Goal: Transaction & Acquisition: Purchase product/service

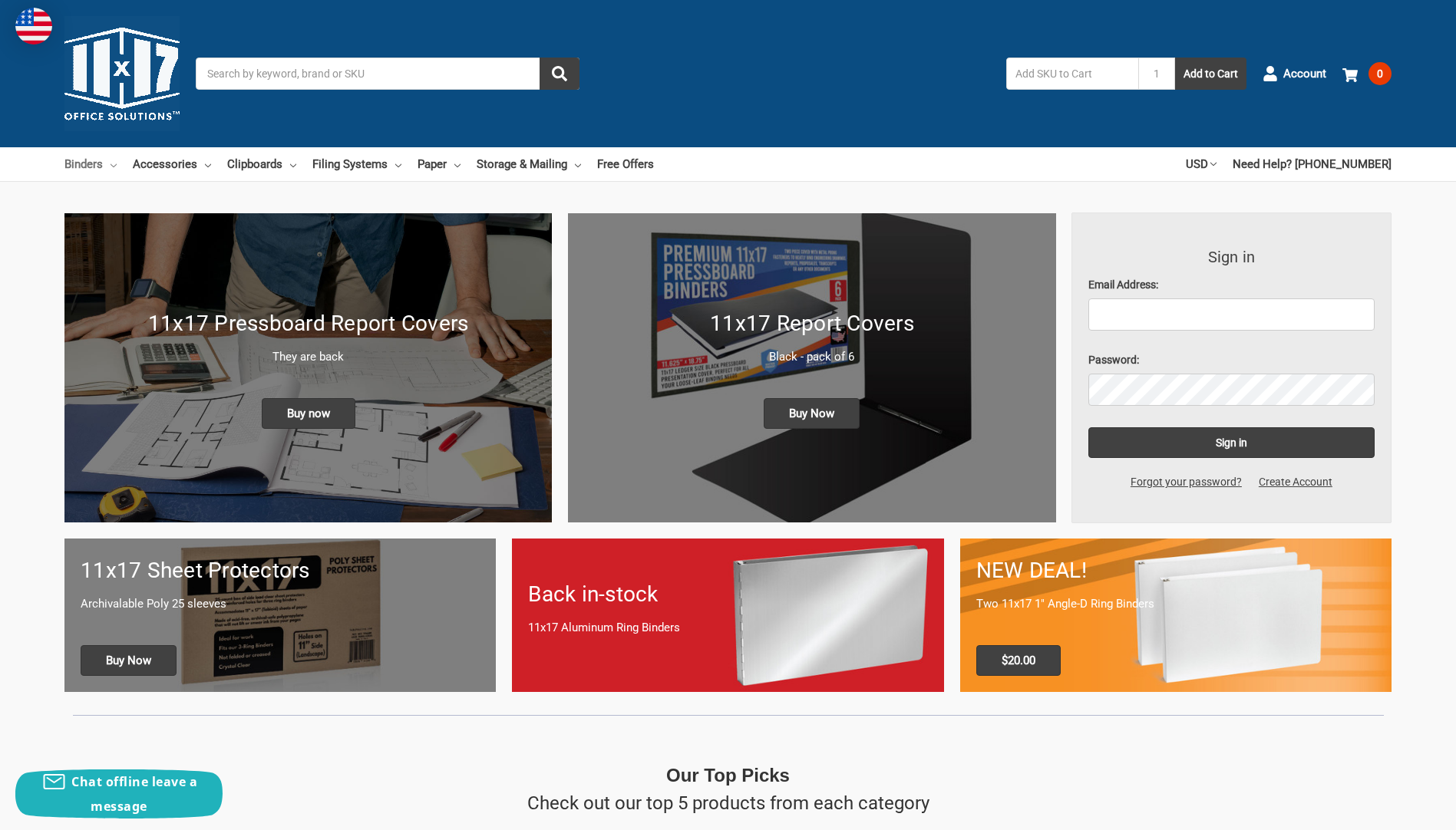
click at [77, 166] on link "Binders" at bounding box center [90, 164] width 52 height 34
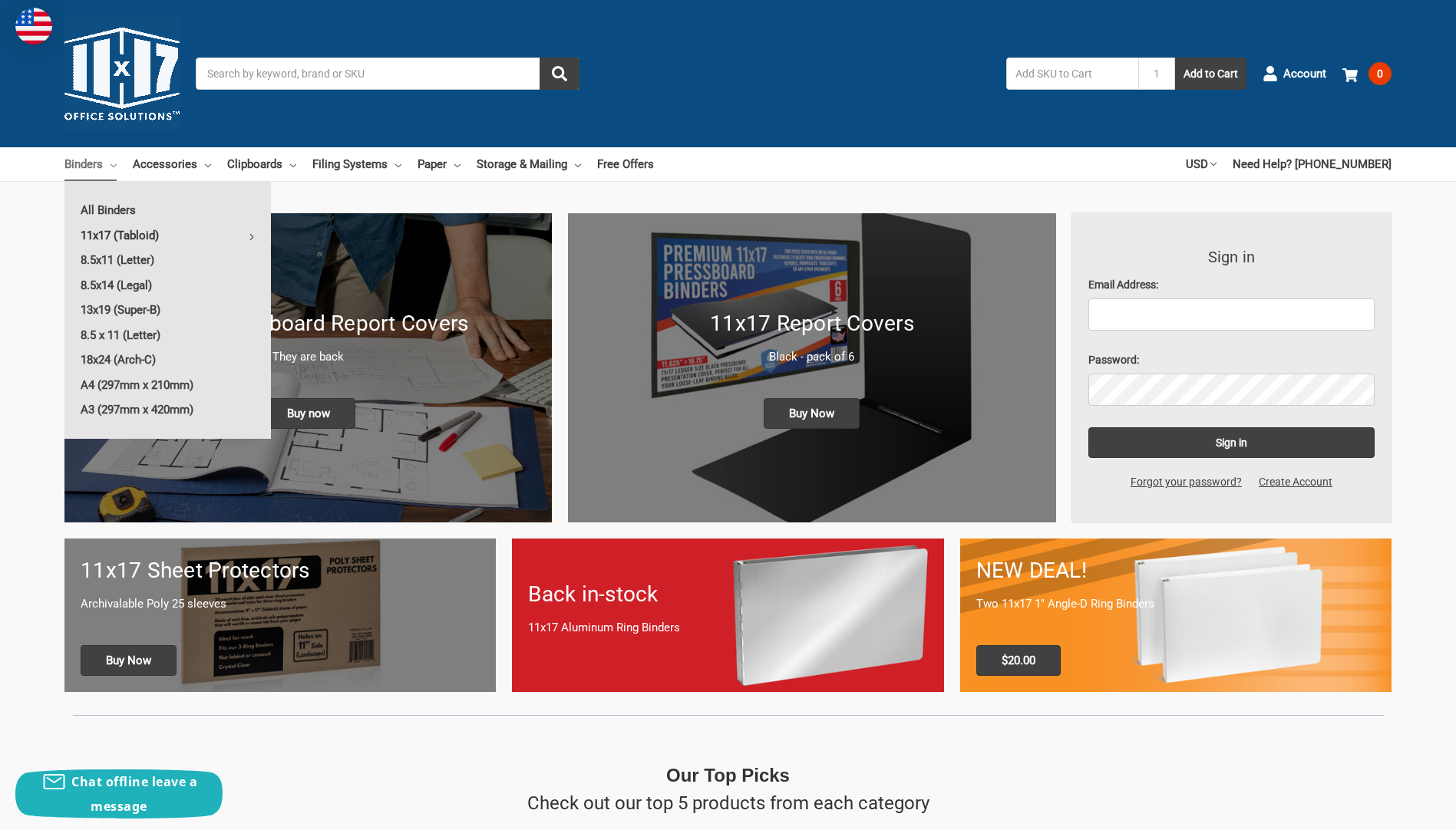
click at [253, 238] on icon at bounding box center [252, 237] width 6 height 6
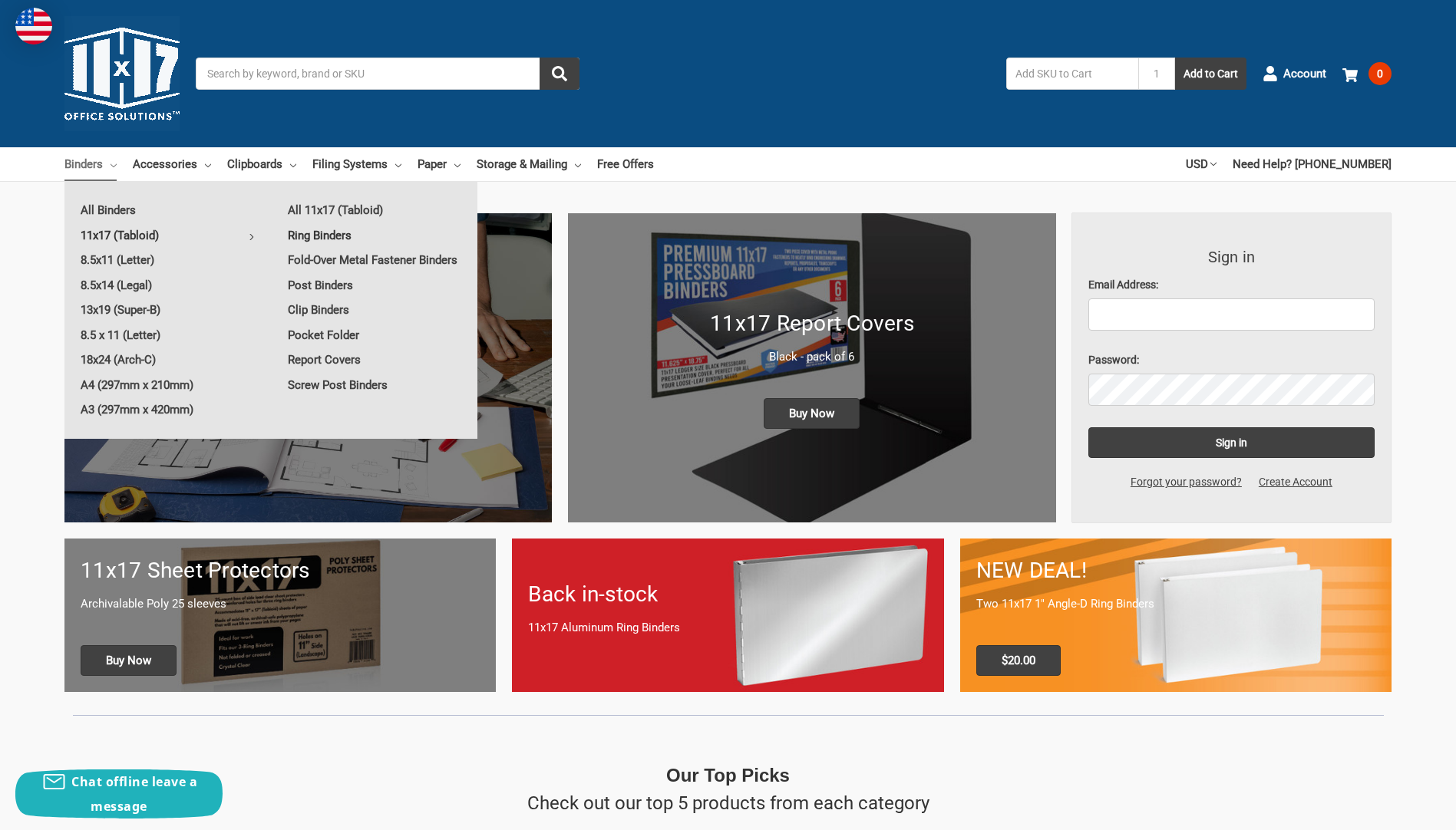
click at [312, 235] on link "Ring Binders" at bounding box center [374, 235] width 206 height 25
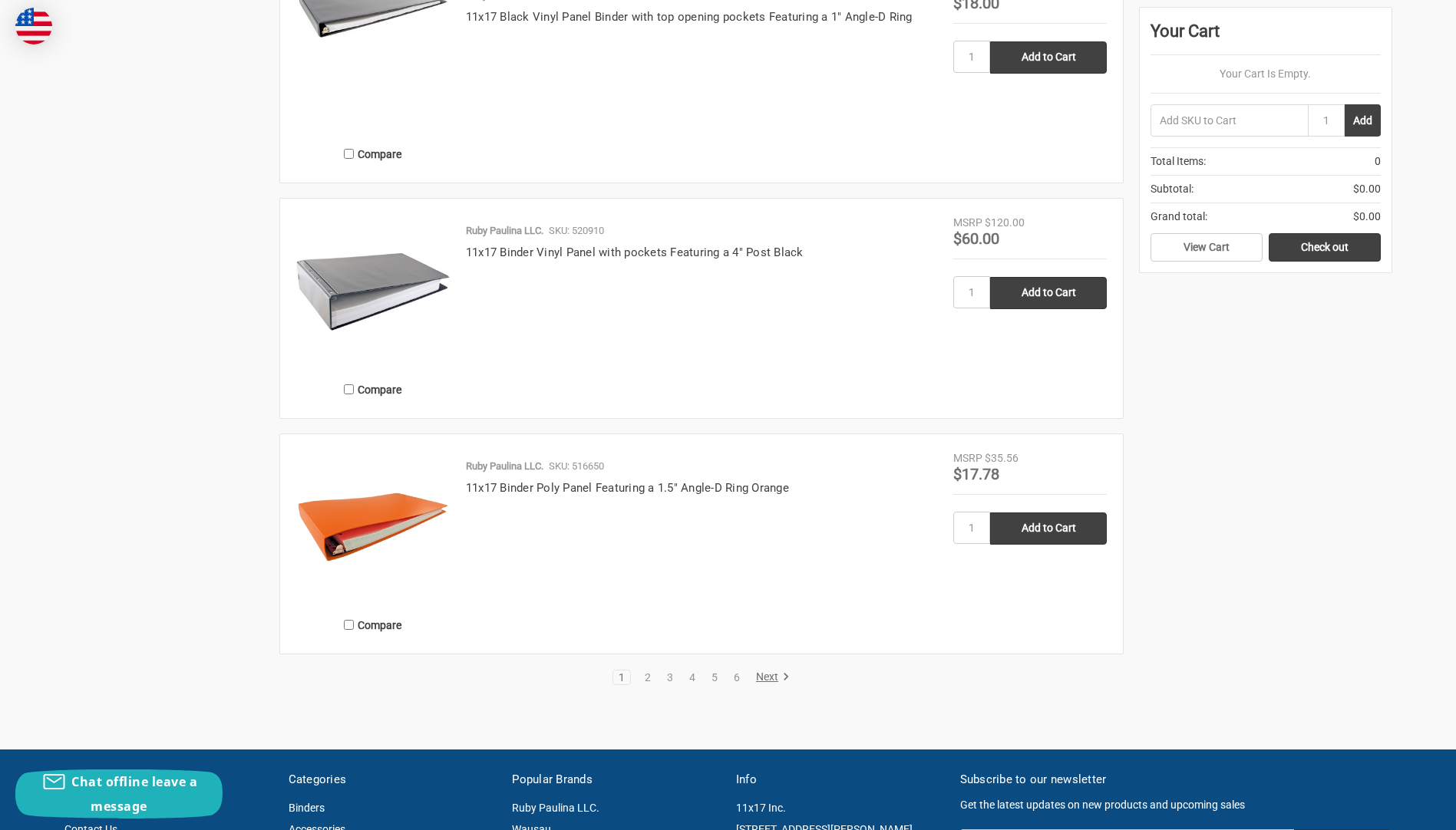
scroll to position [2533, 0]
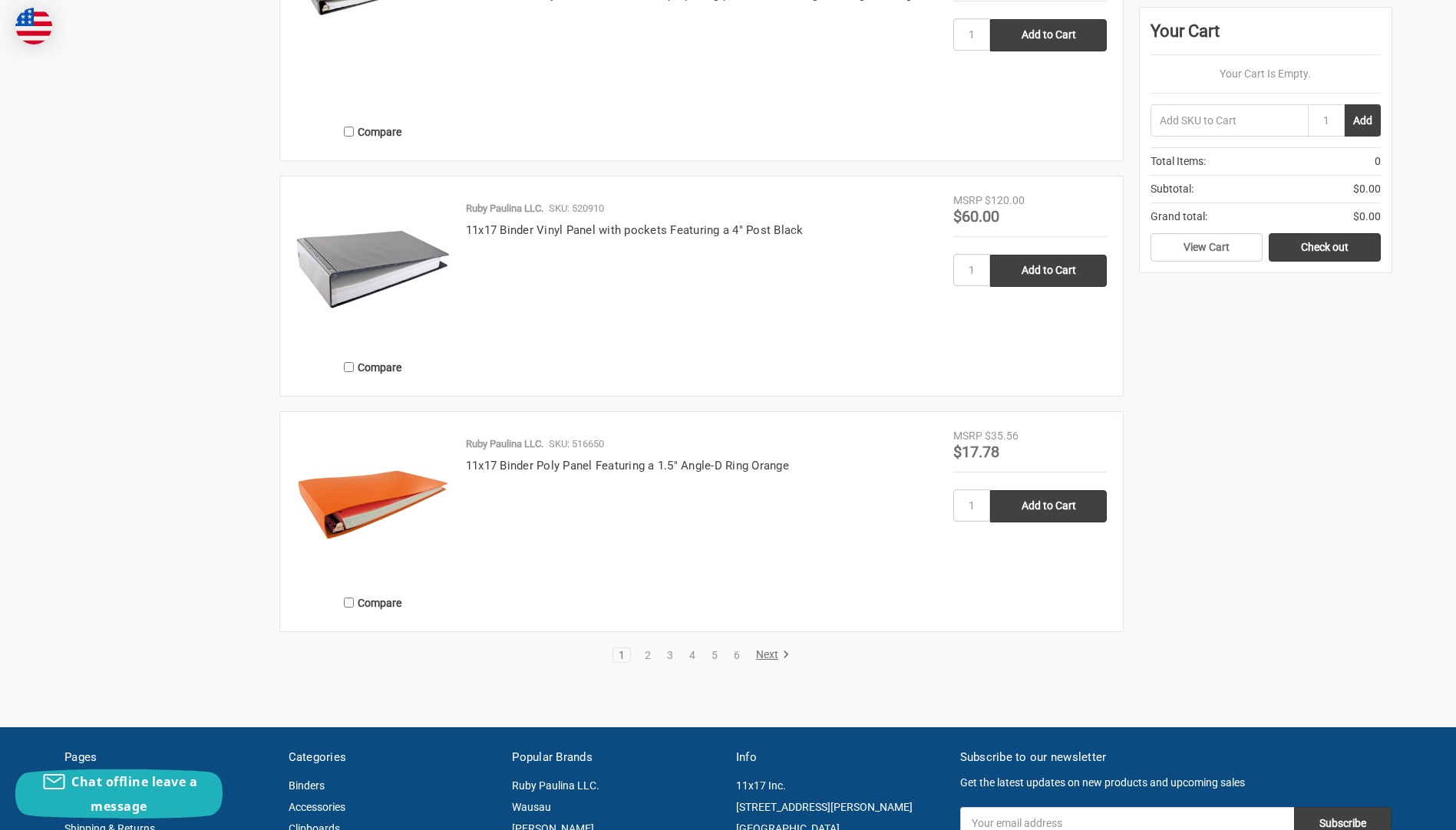
click at [767, 659] on link "Next" at bounding box center [770, 655] width 39 height 14
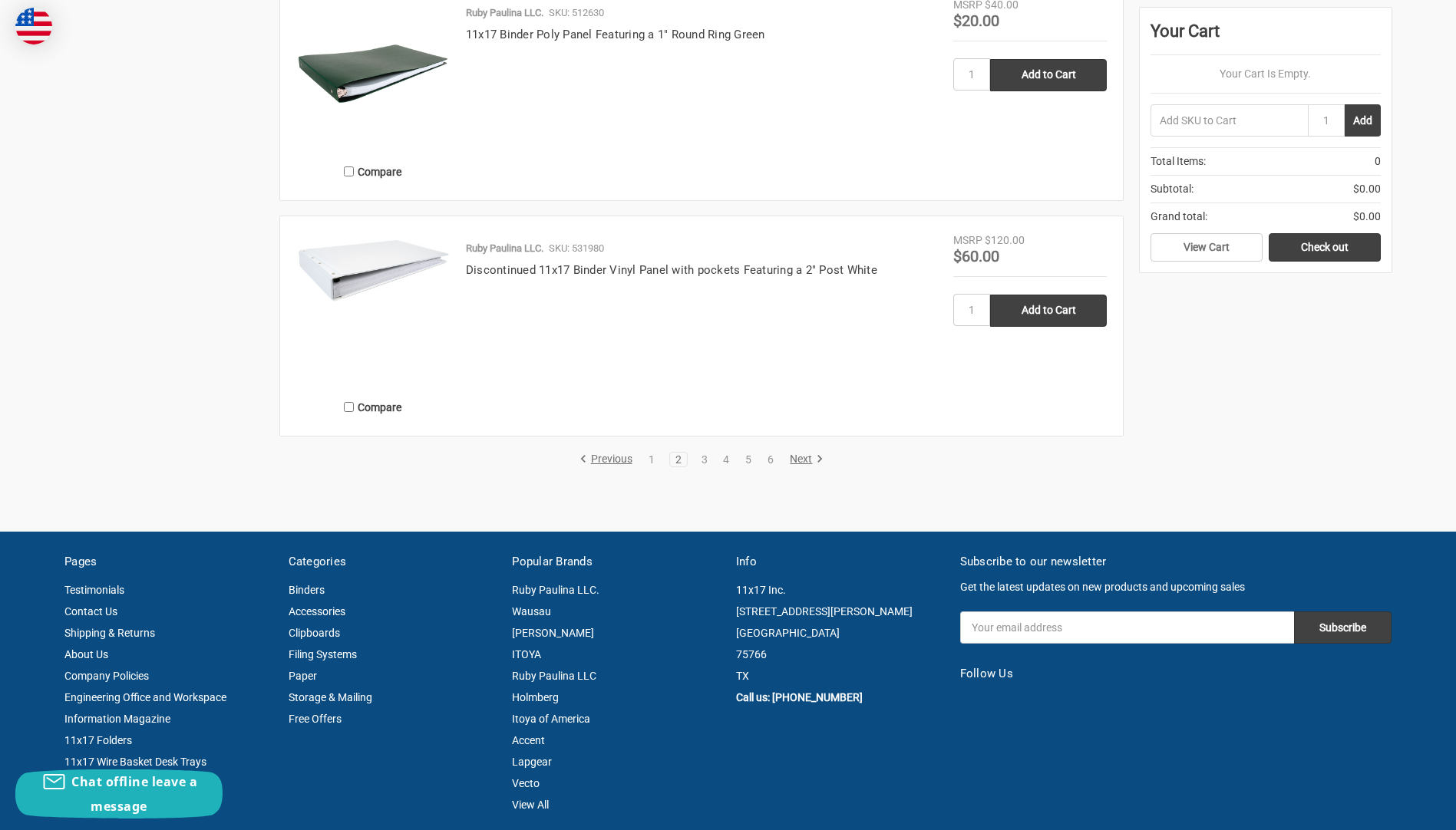
scroll to position [2763, 0]
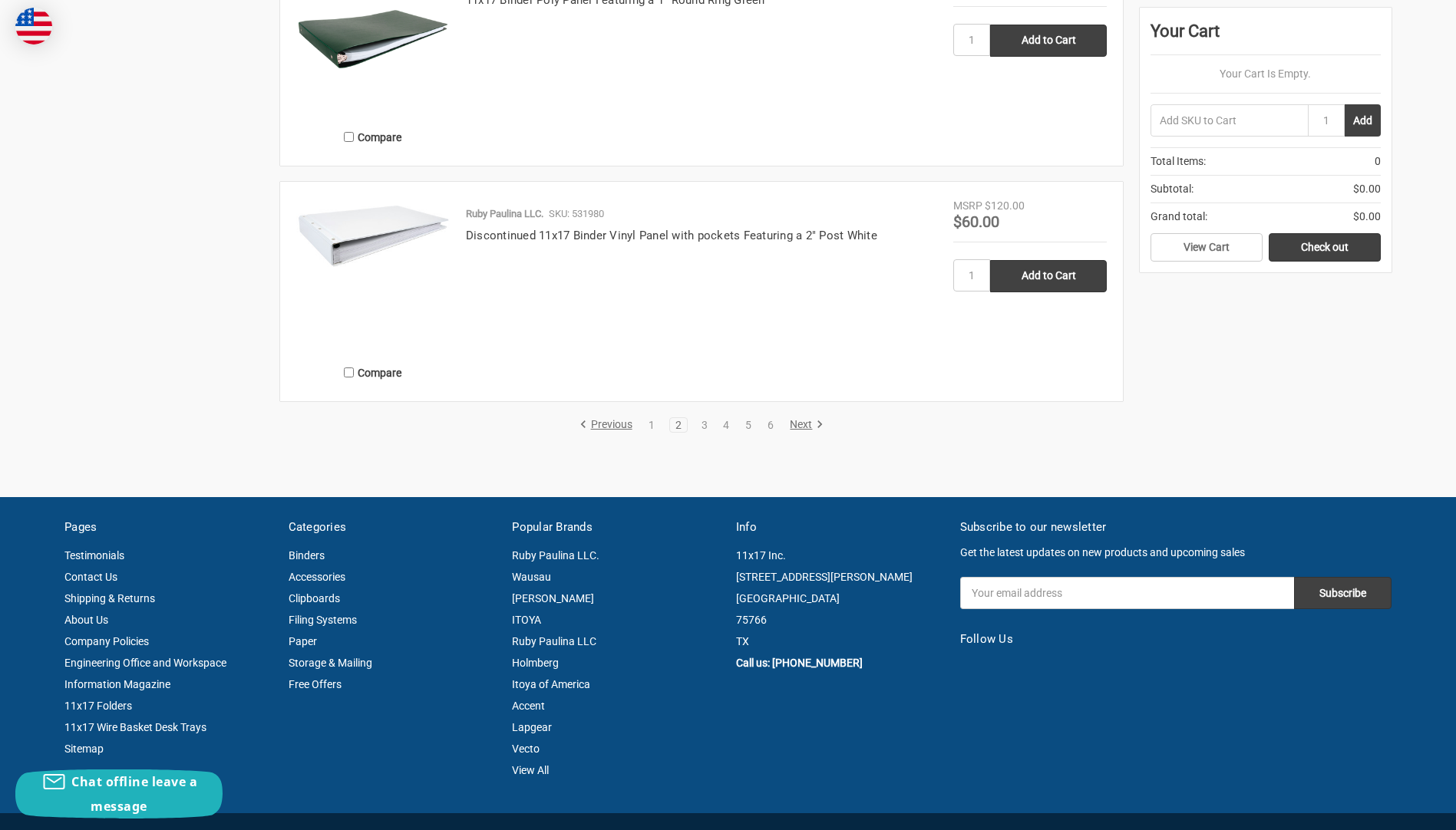
click at [804, 427] on link "Next" at bounding box center [804, 425] width 39 height 14
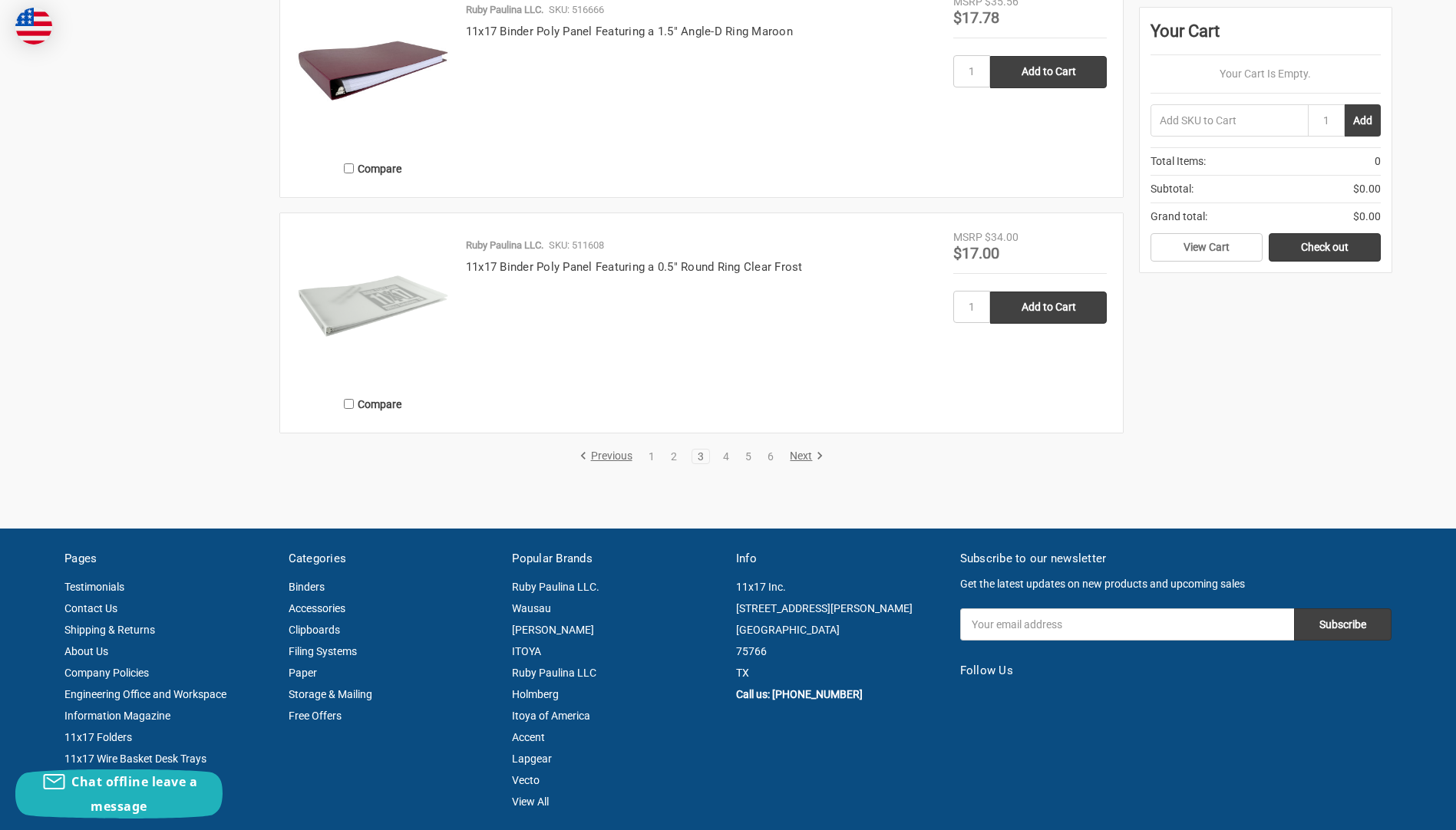
scroll to position [2763, 0]
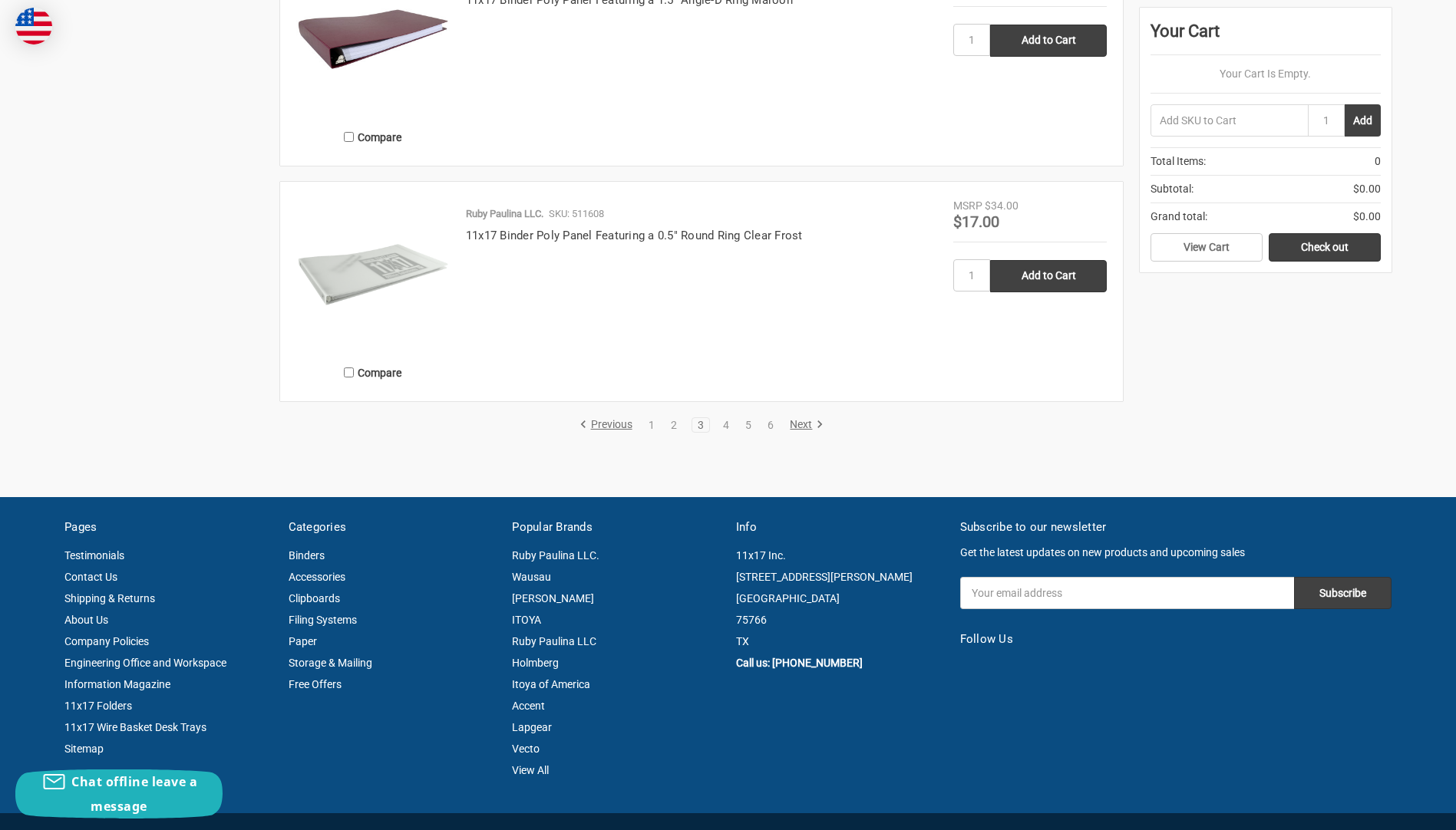
click at [804, 430] on link "Next" at bounding box center [804, 425] width 39 height 14
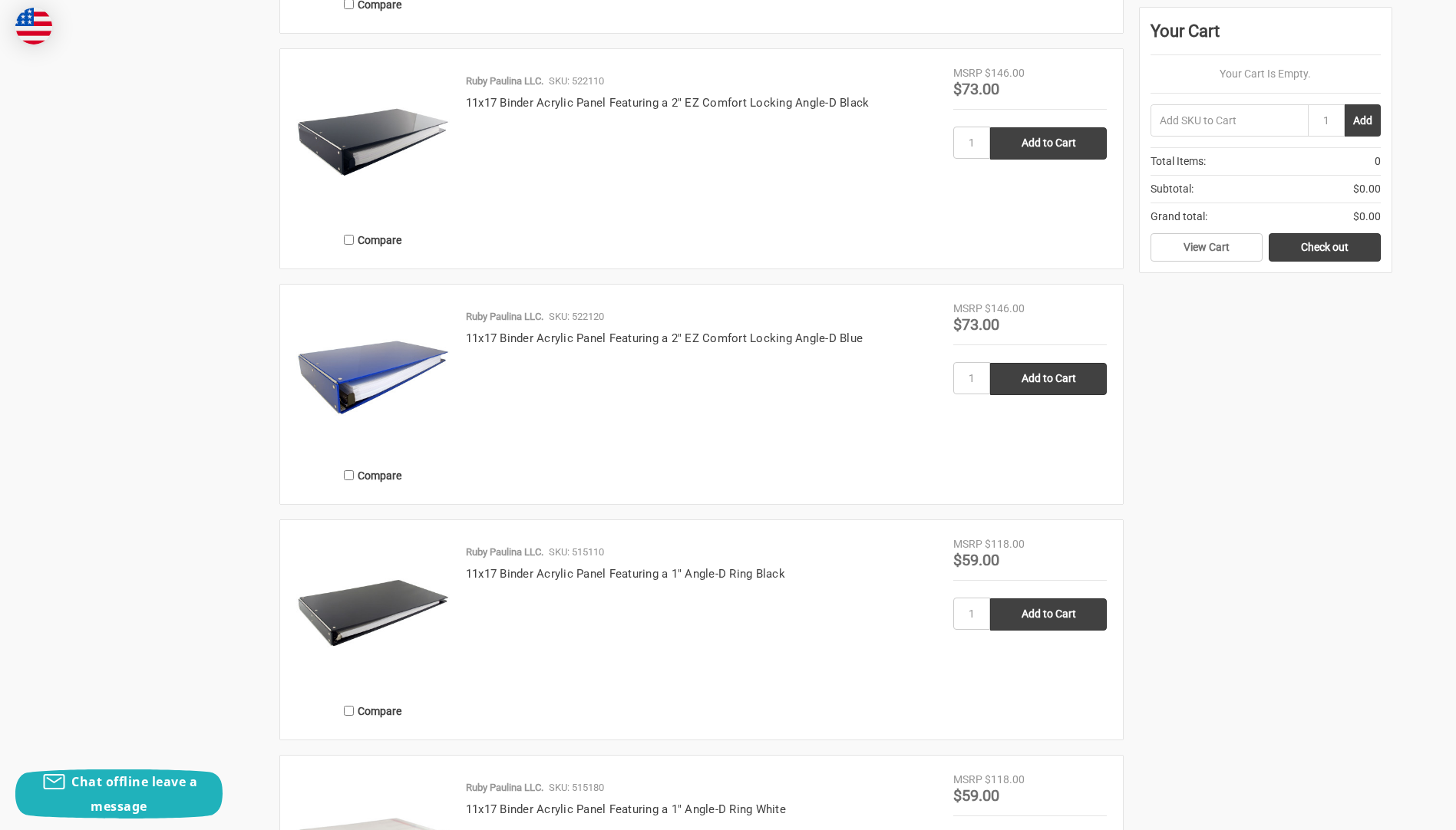
scroll to position [2226, 0]
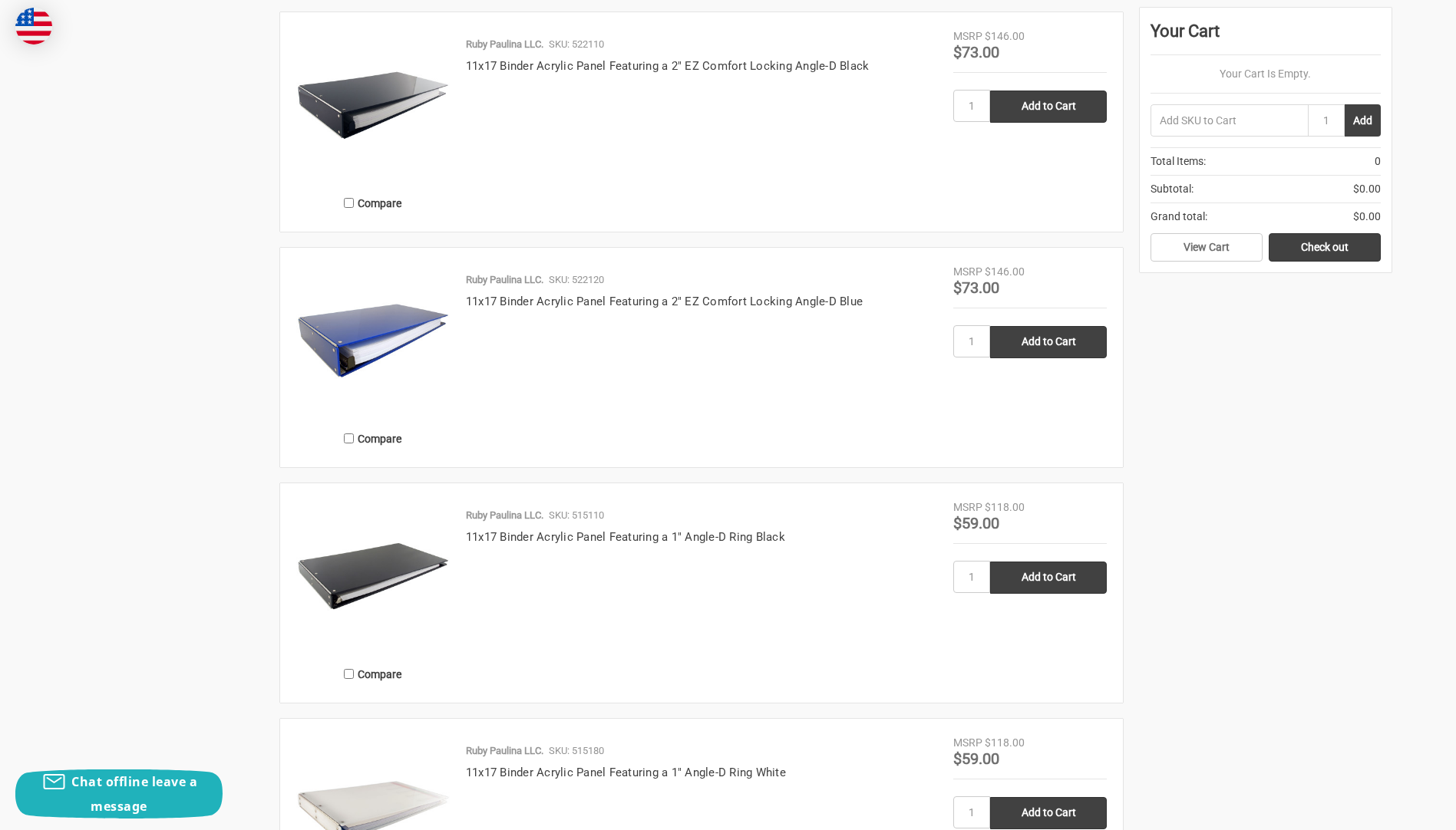
click at [409, 331] on img at bounding box center [373, 341] width 153 height 153
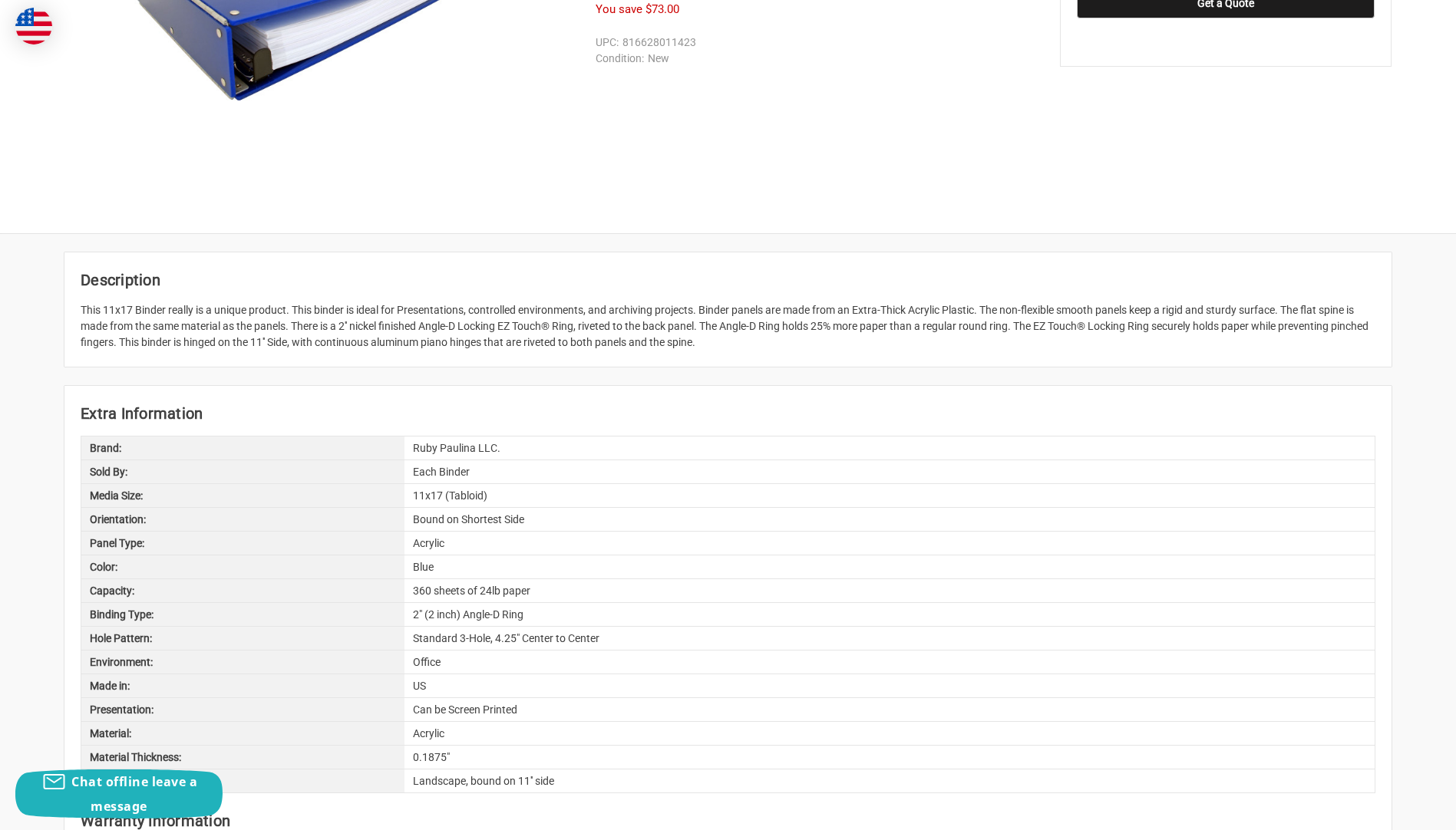
scroll to position [460, 0]
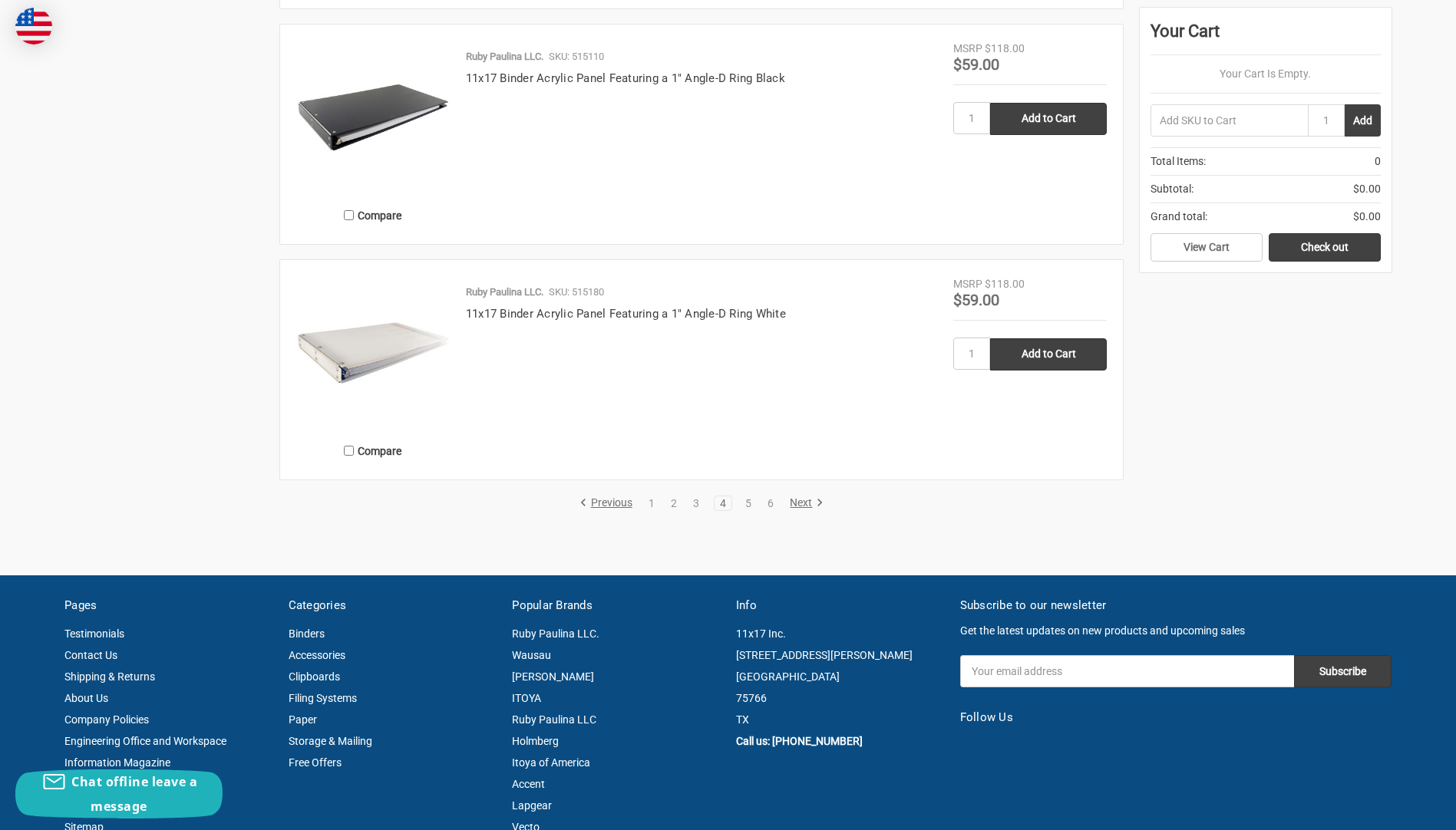
scroll to position [2686, 0]
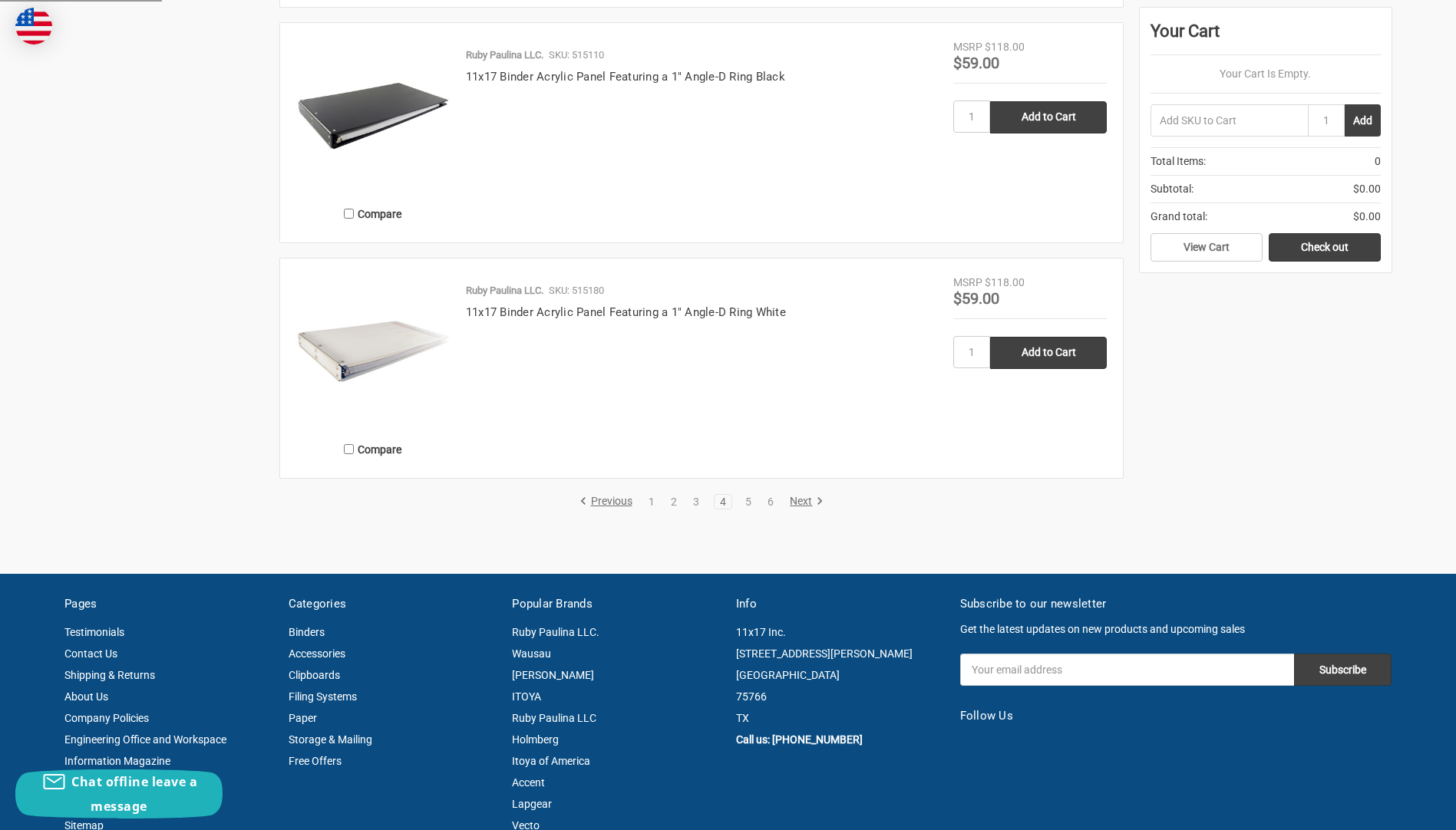
click at [803, 505] on link "Next" at bounding box center [804, 501] width 39 height 14
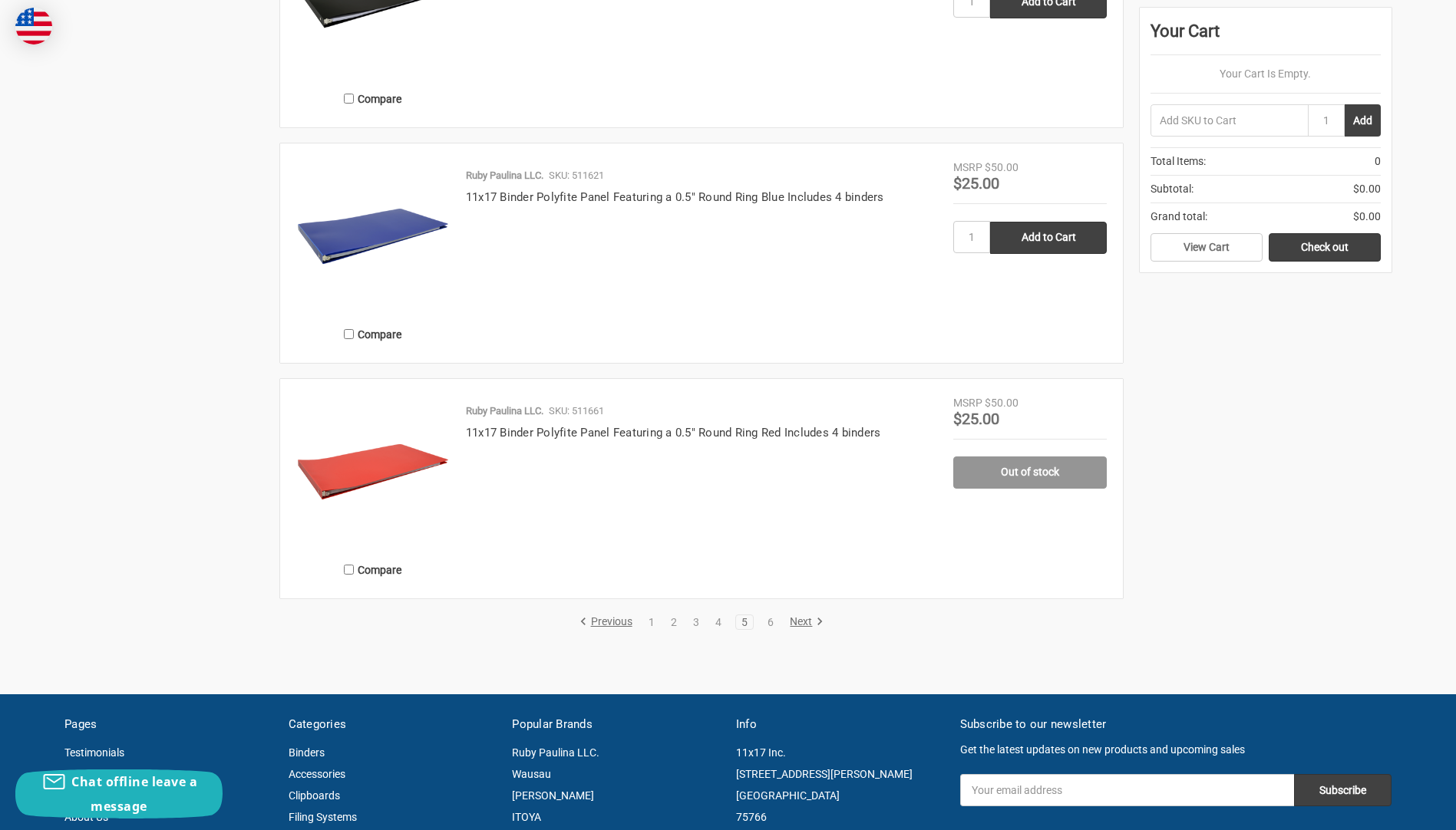
scroll to position [2610, 0]
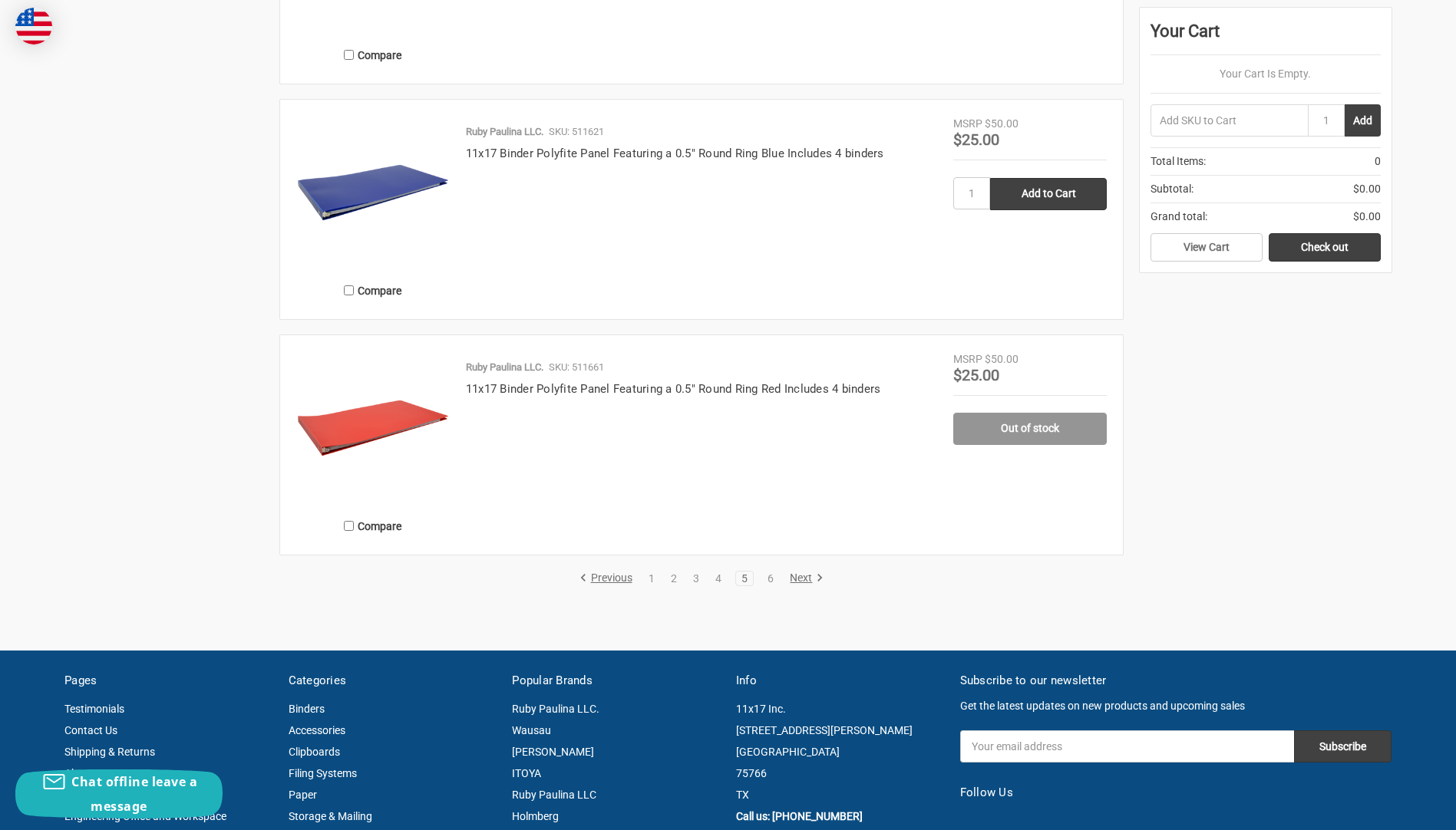
click at [802, 579] on link "Next" at bounding box center [804, 579] width 39 height 14
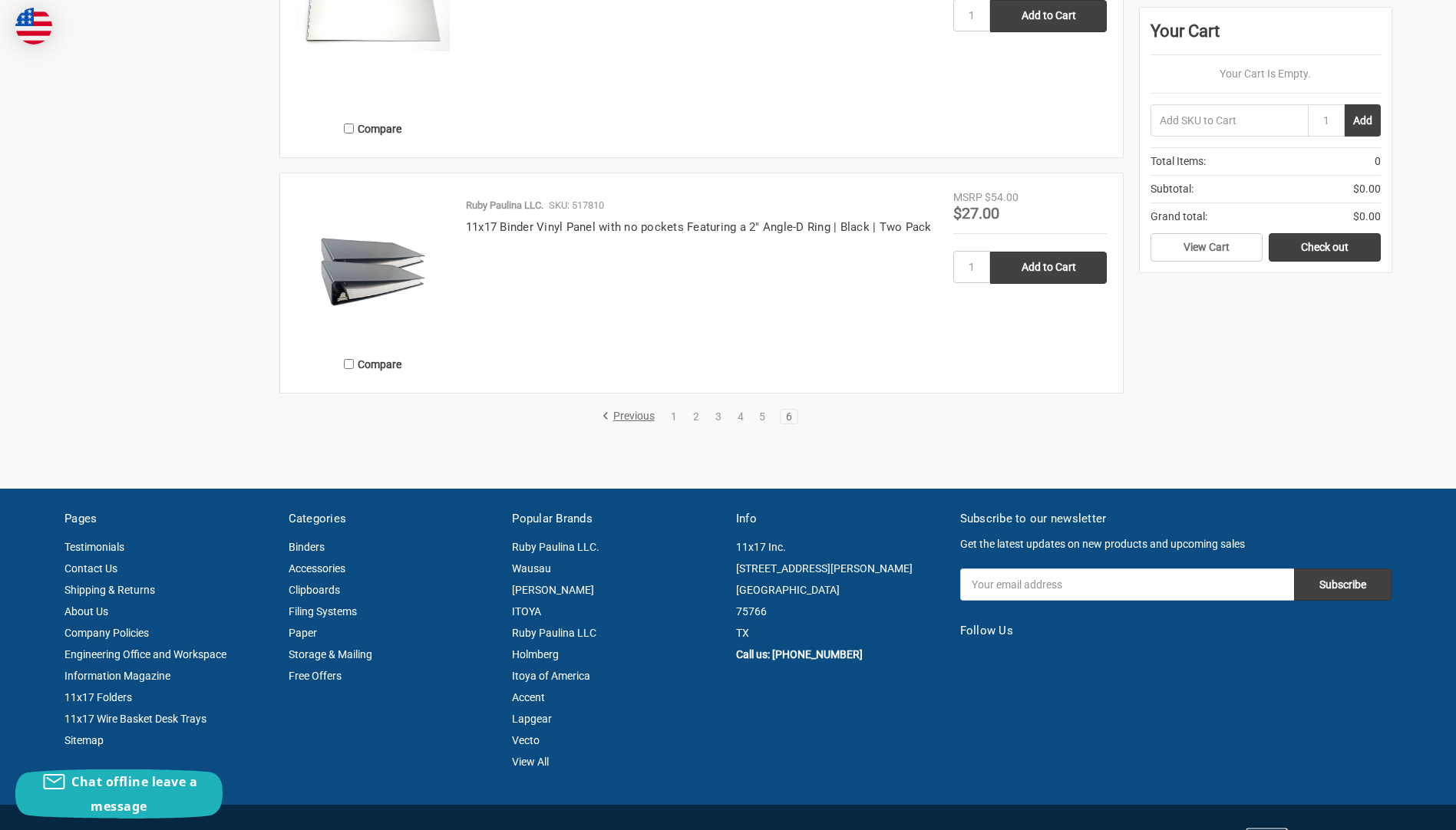
scroll to position [2303, 0]
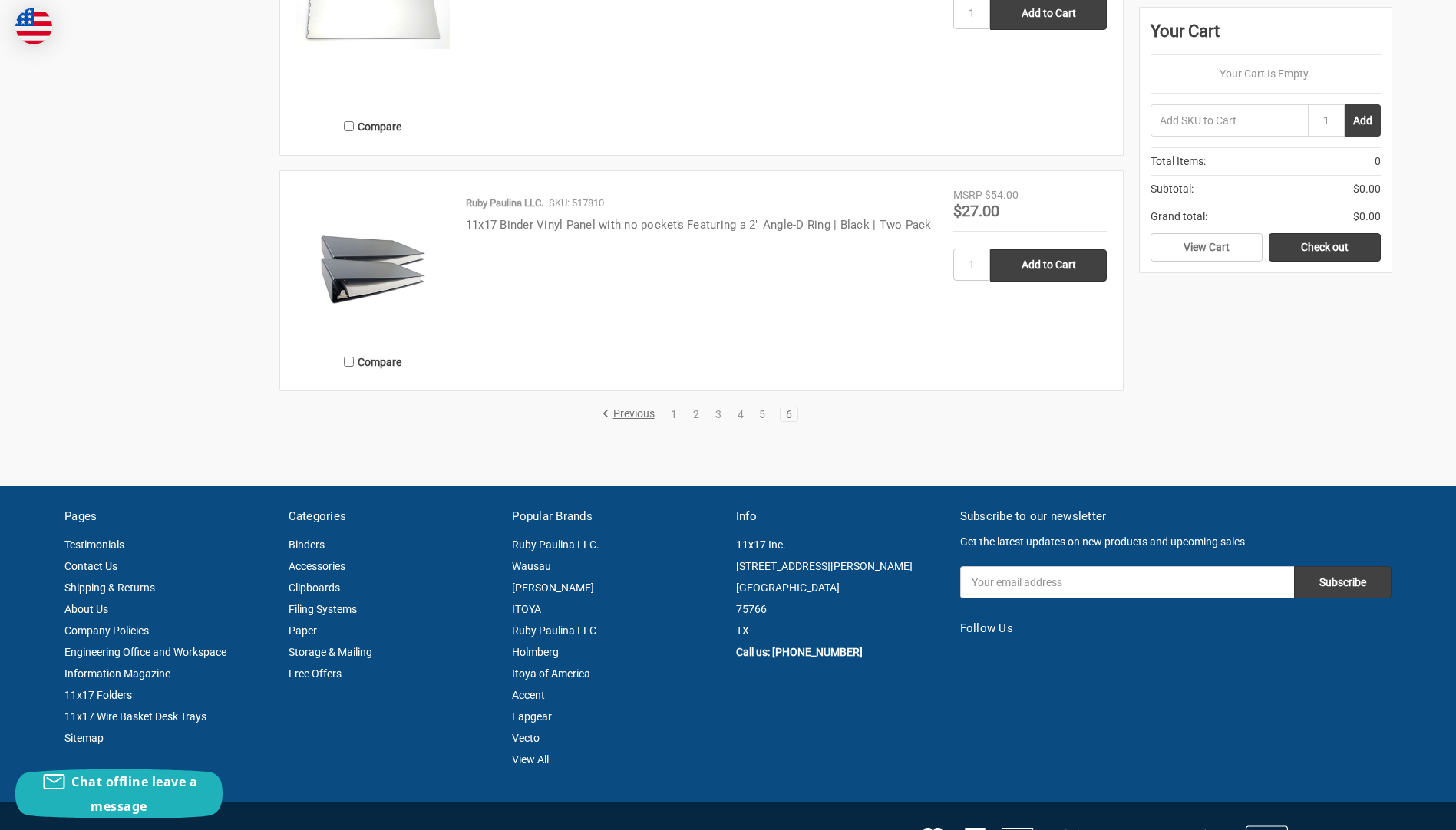
click at [607, 225] on link "11x17 Binder Vinyl Panel with no pockets Featuring a 2" Angle-D Ring | Black | …" at bounding box center [699, 224] width 466 height 14
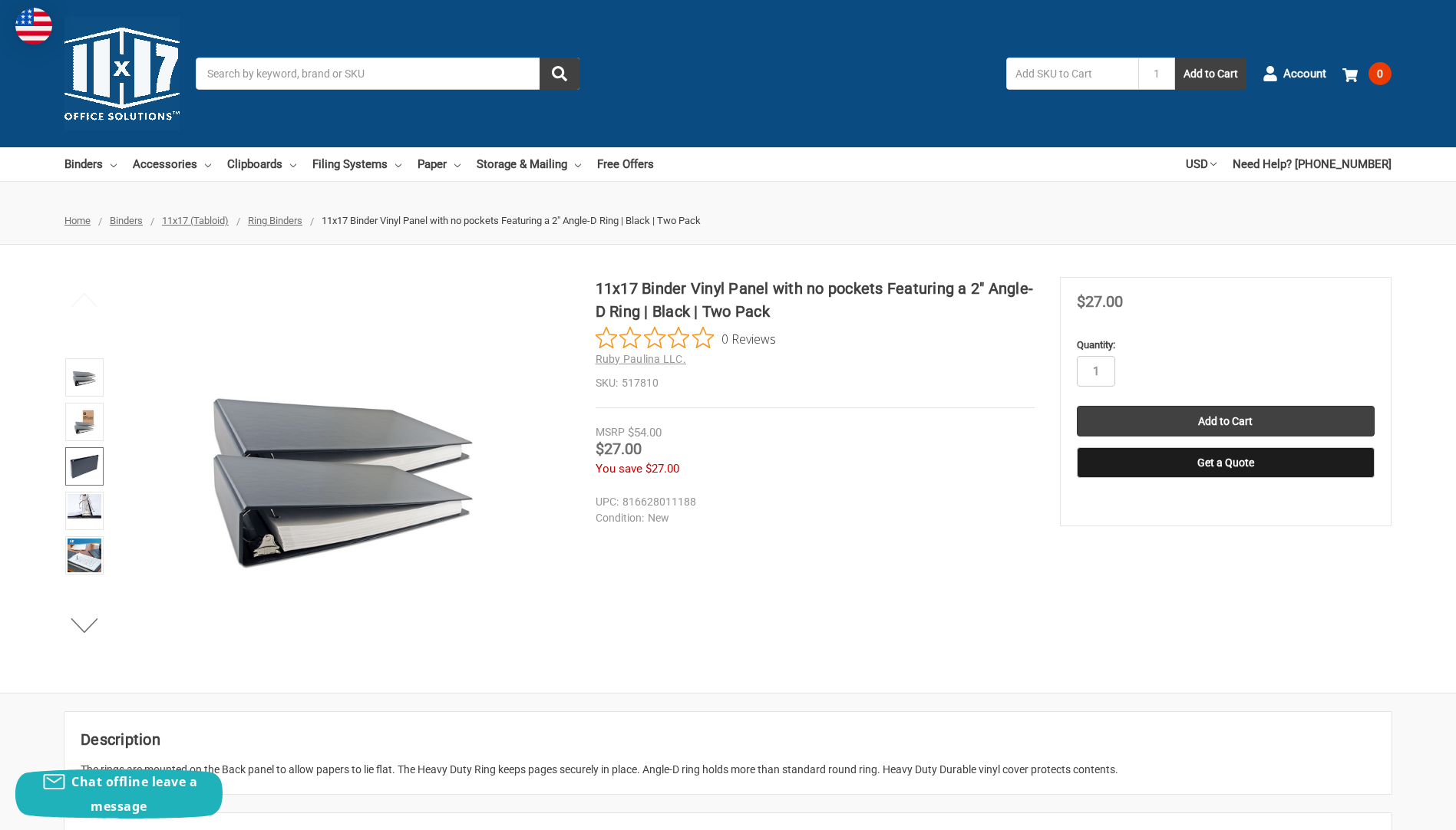
click at [81, 468] on img at bounding box center [84, 467] width 34 height 34
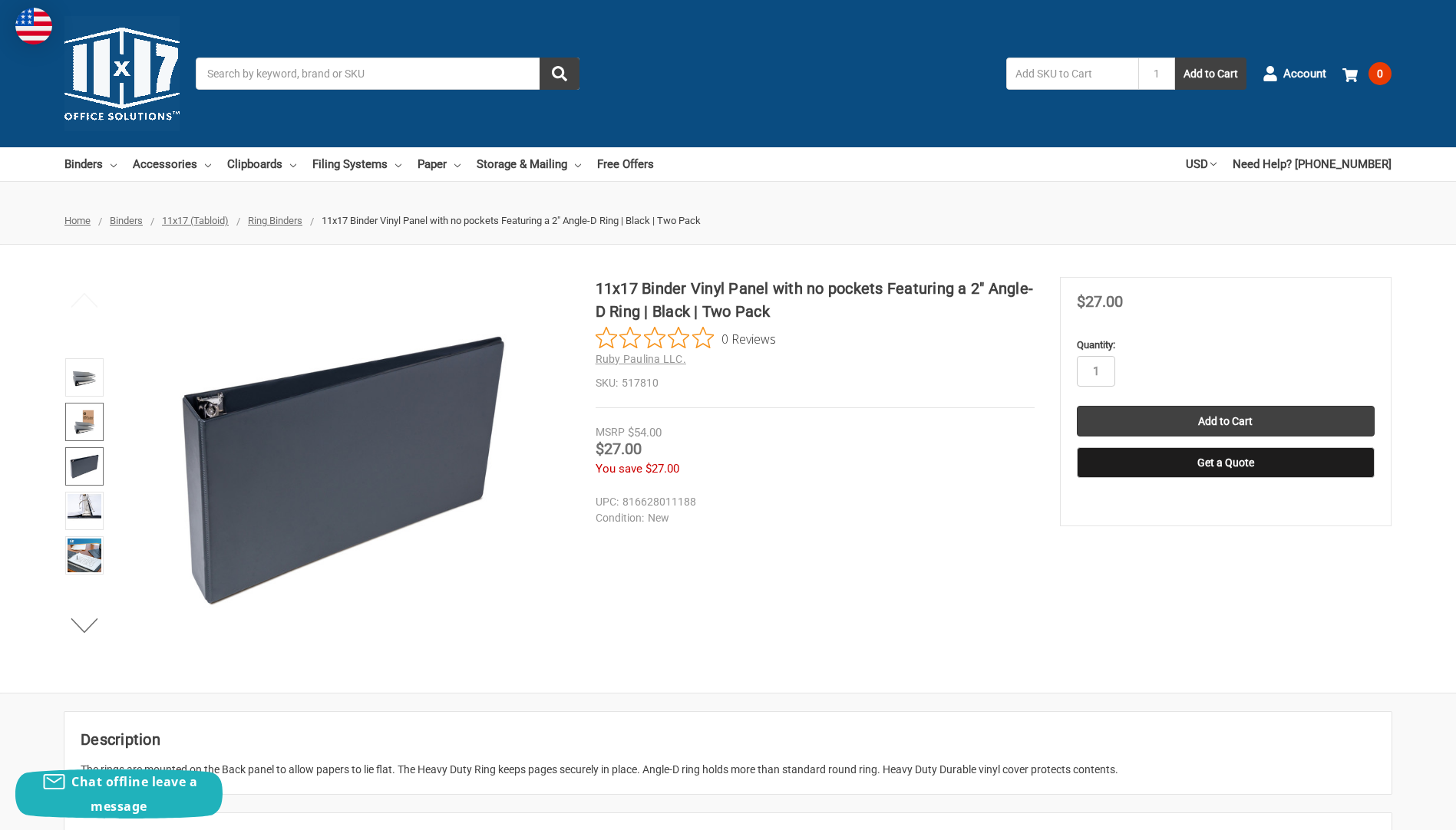
click at [83, 424] on img at bounding box center [84, 422] width 34 height 34
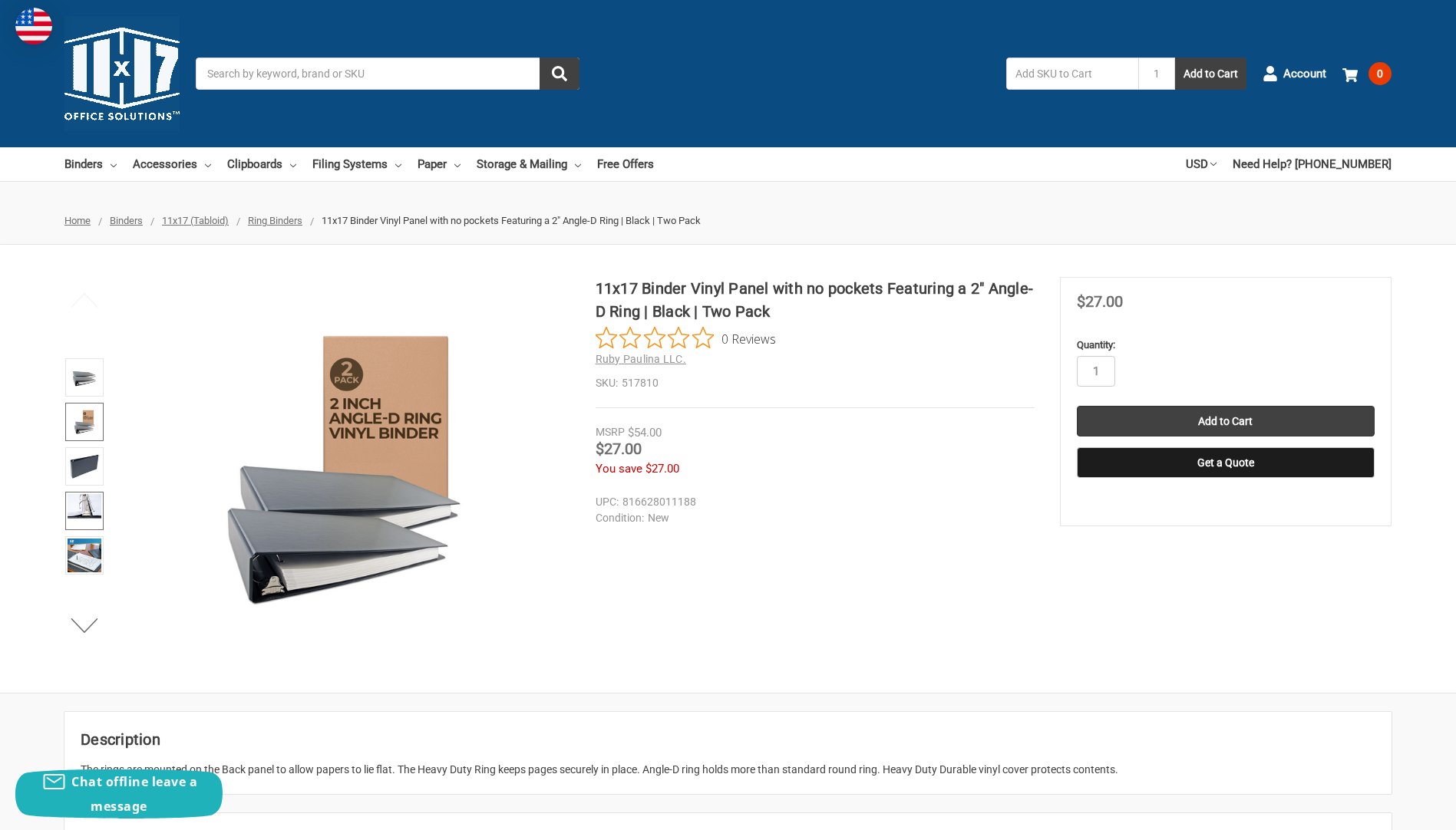
click at [91, 513] on img at bounding box center [84, 511] width 34 height 34
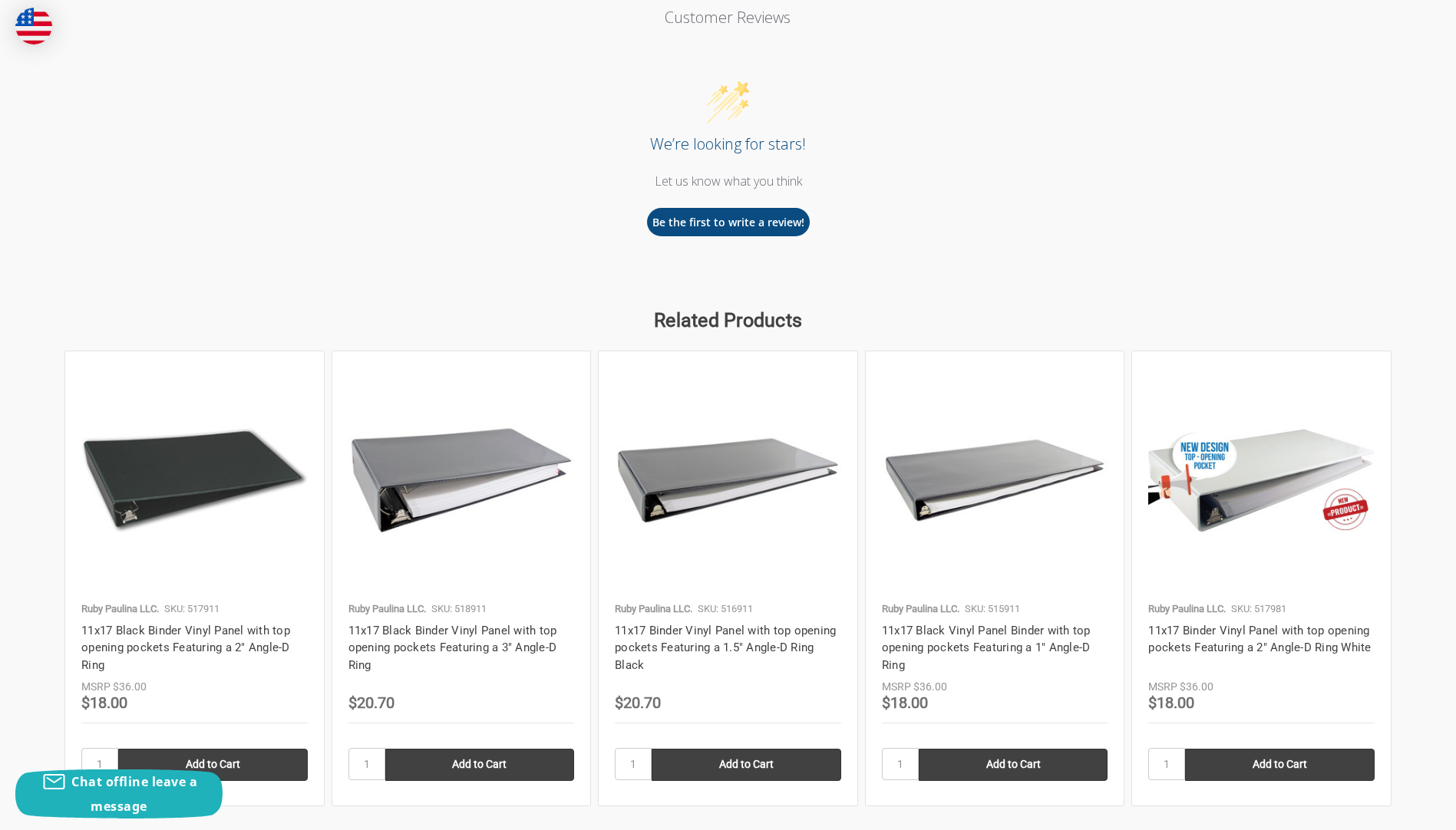
scroll to position [1396, 0]
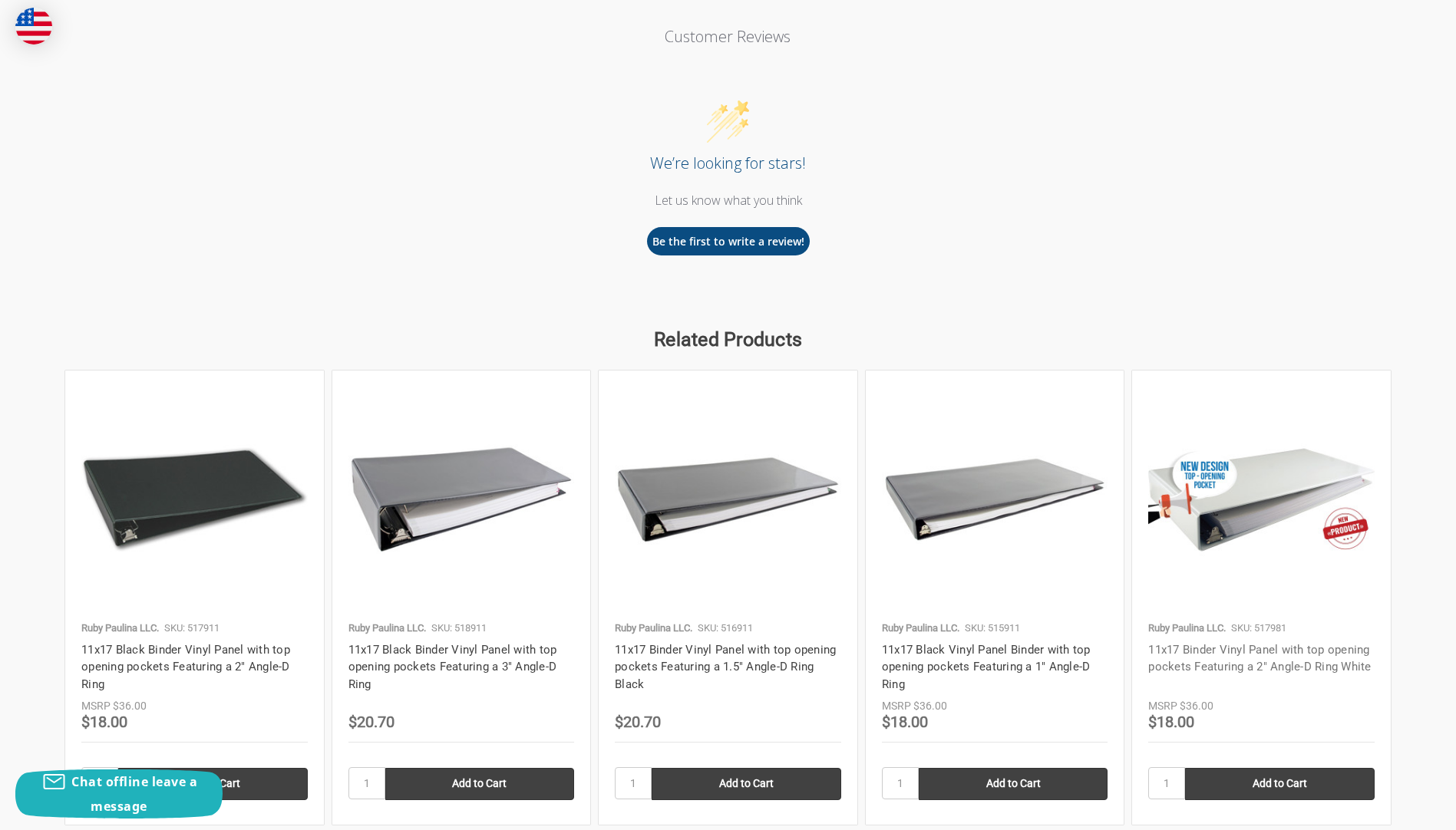
click at [1204, 648] on link "11x17 Binder Vinyl Panel with top opening pockets Featuring a 2" Angle-D Ring W…" at bounding box center [1259, 658] width 223 height 31
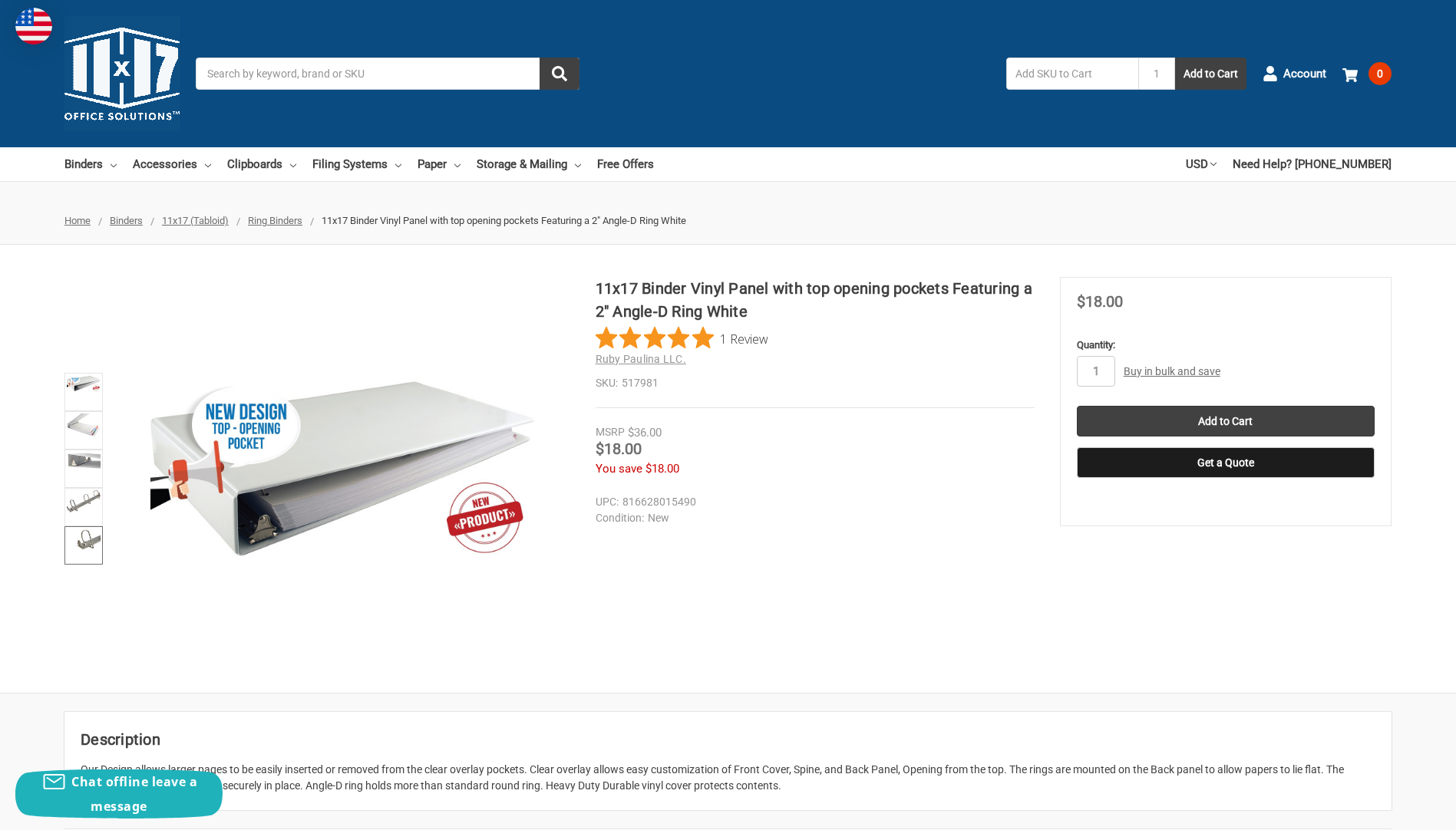
click at [80, 539] on img at bounding box center [84, 540] width 34 height 23
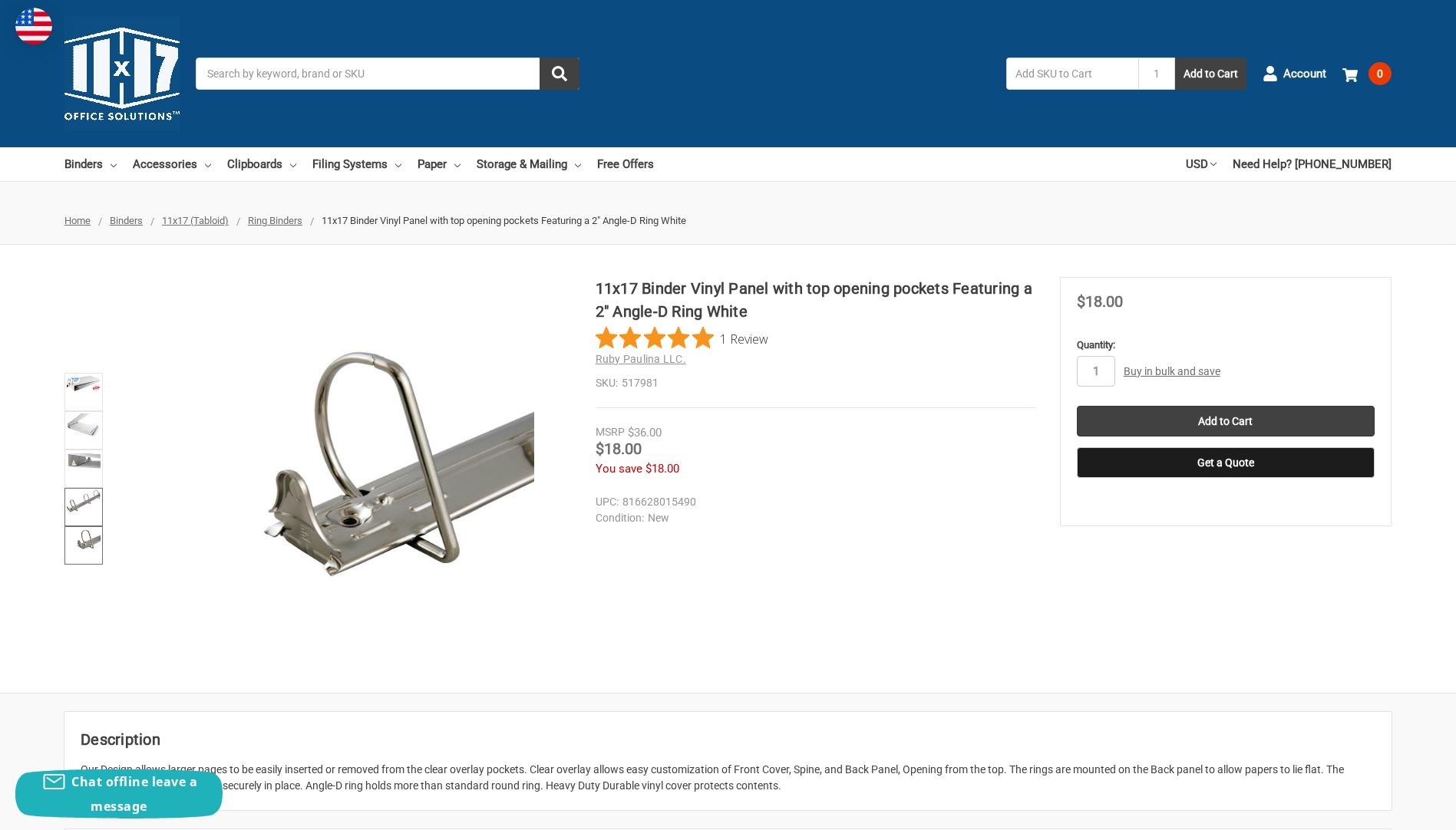
click at [82, 499] on img at bounding box center [84, 501] width 34 height 22
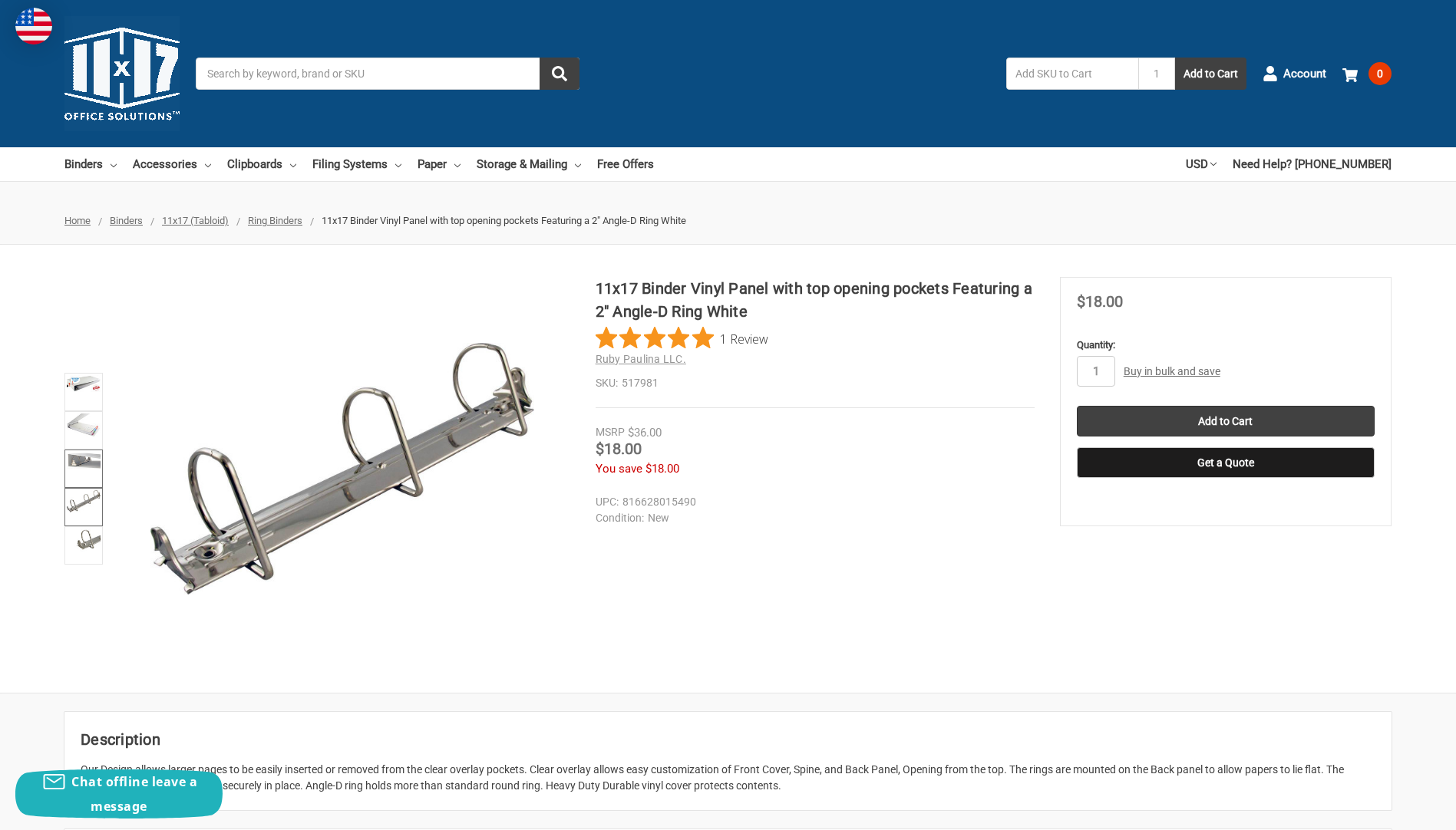
click at [72, 456] on img at bounding box center [84, 461] width 34 height 16
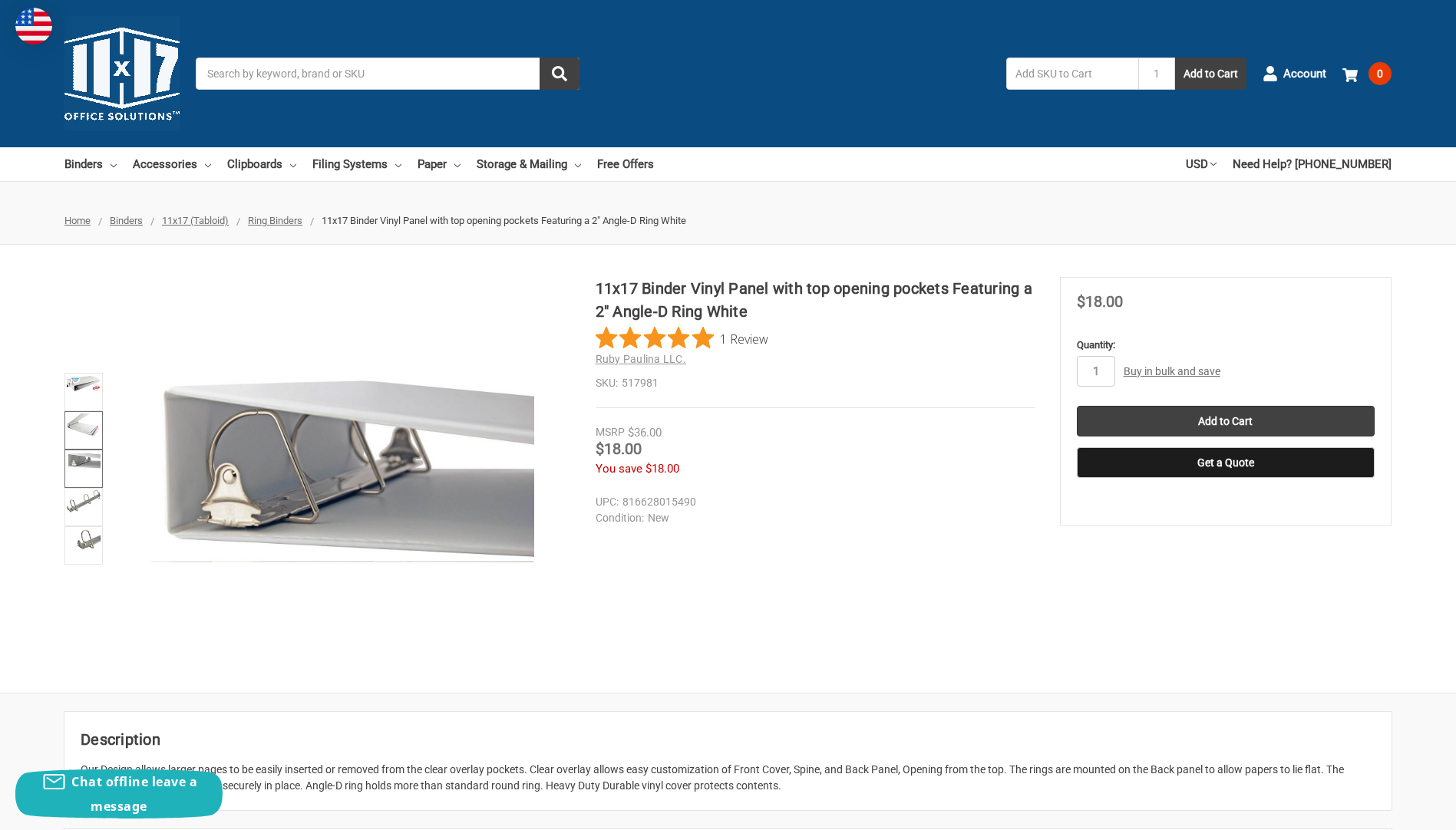
click at [80, 429] on img at bounding box center [84, 425] width 34 height 23
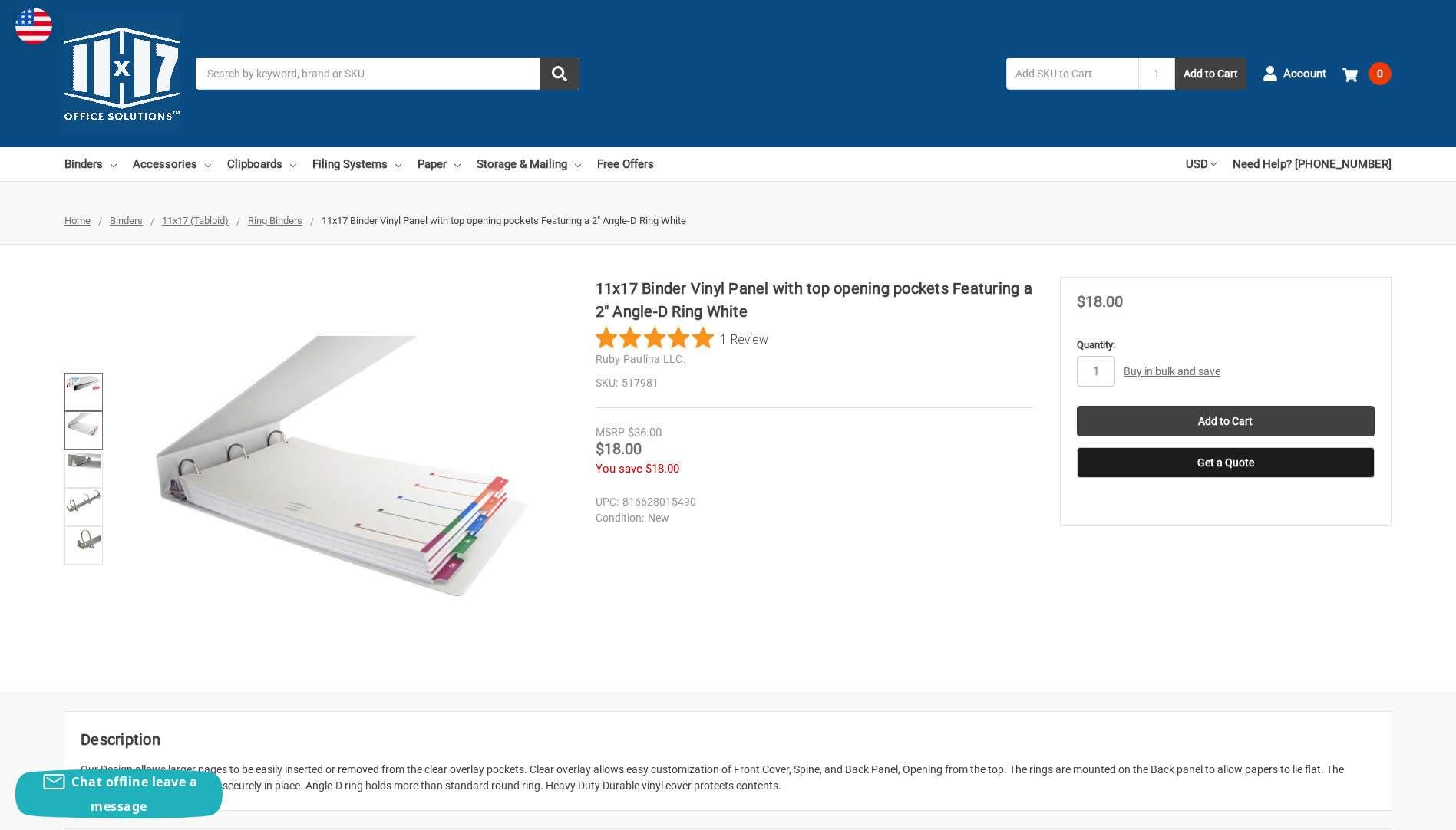
click at [83, 388] on img at bounding box center [84, 383] width 34 height 17
